Goal: Complete application form

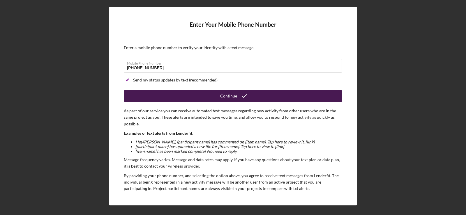
click at [232, 95] on div "Continue" at bounding box center [228, 96] width 17 height 12
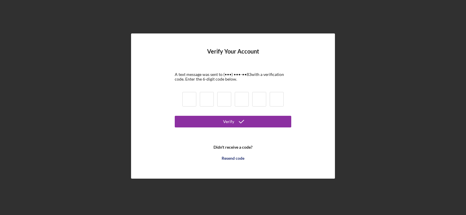
click at [186, 103] on input at bounding box center [189, 99] width 14 height 15
type input "6"
type input "7"
type input "0"
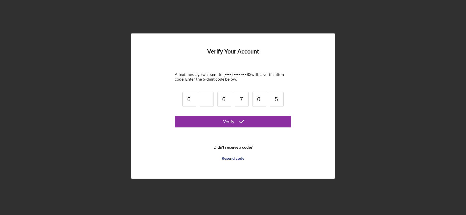
type input "5"
click at [211, 102] on input at bounding box center [207, 99] width 14 height 15
type input "0"
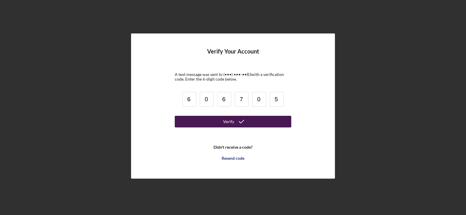
click at [248, 125] on icon "submit" at bounding box center [241, 121] width 15 height 15
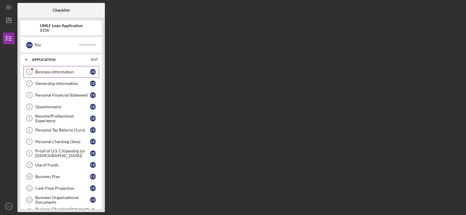
click at [63, 73] on div "Business Information" at bounding box center [62, 72] width 55 height 5
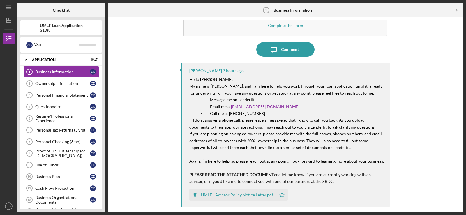
scroll to position [56, 0]
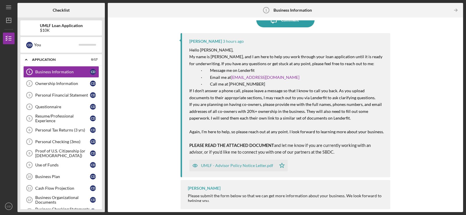
click at [227, 166] on div "UMLF - Advisor Policy Notice Letter.pdf" at bounding box center [237, 165] width 72 height 5
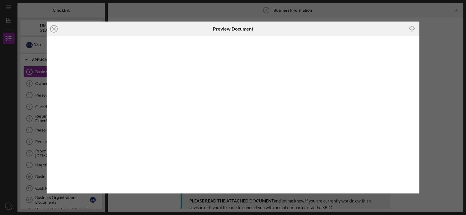
scroll to position [56, 0]
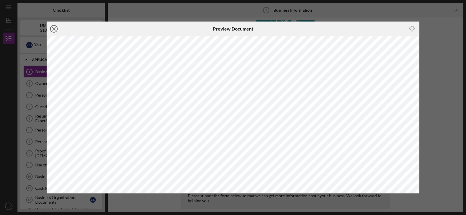
click at [54, 31] on icon "Icon/Close" at bounding box center [54, 29] width 15 height 15
